Goal: Transaction & Acquisition: Purchase product/service

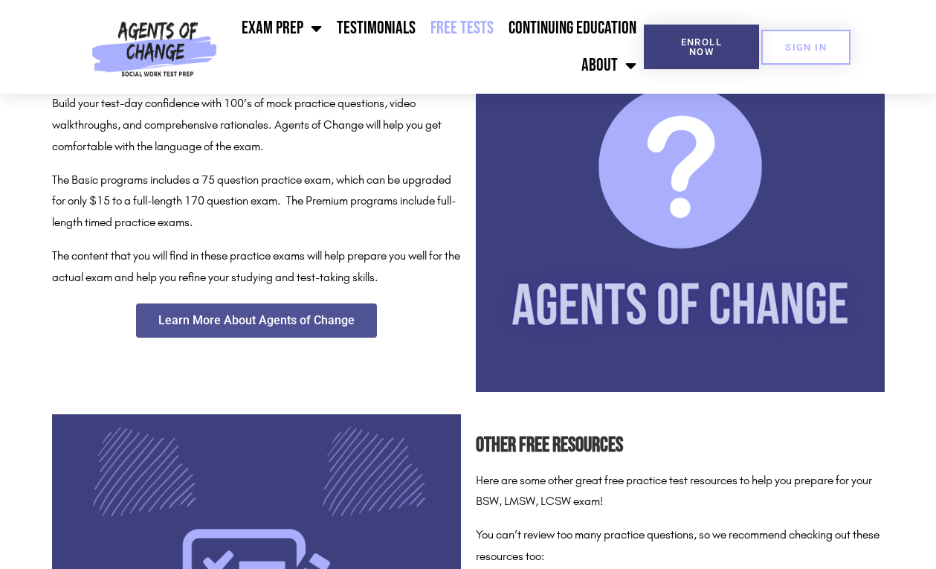
scroll to position [773, 0]
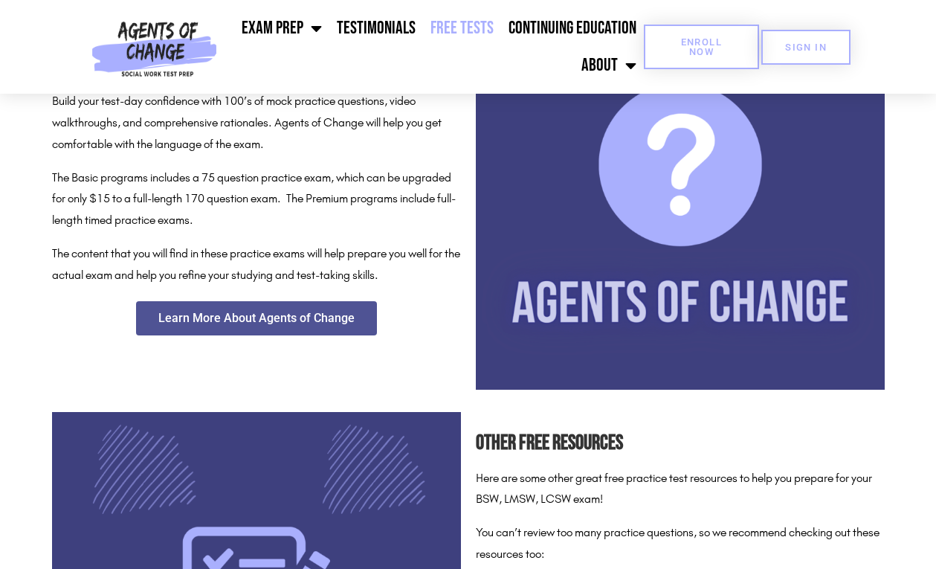
click at [704, 32] on link "Enroll Now" at bounding box center [701, 47] width 114 height 45
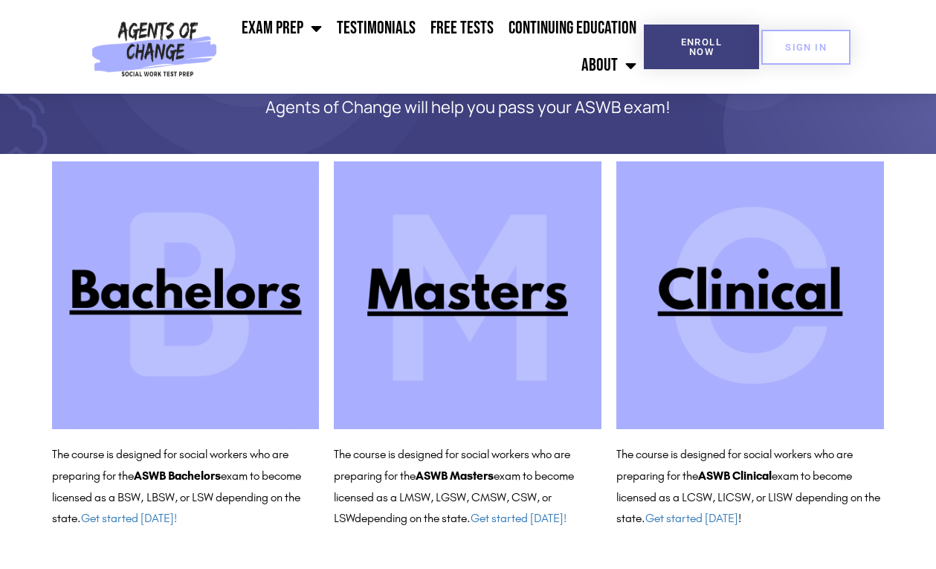
scroll to position [87, 0]
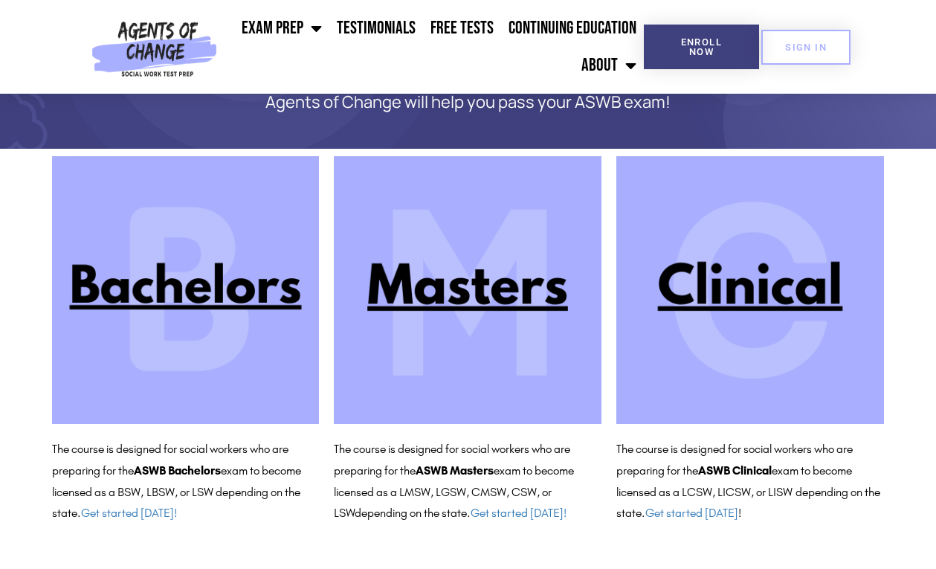
click at [768, 282] on img at bounding box center [750, 290] width 268 height 268
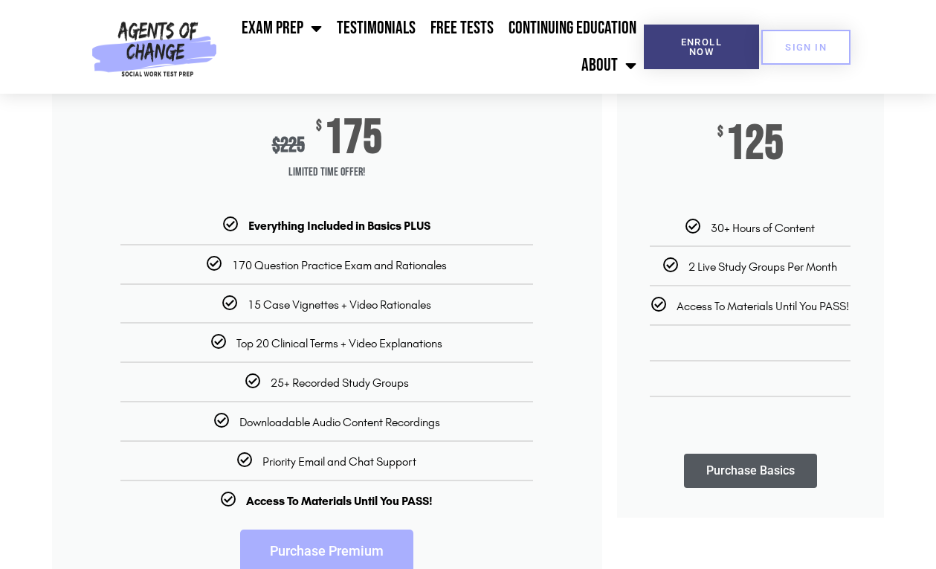
scroll to position [248, 0]
